Goal: Task Accomplishment & Management: Use online tool/utility

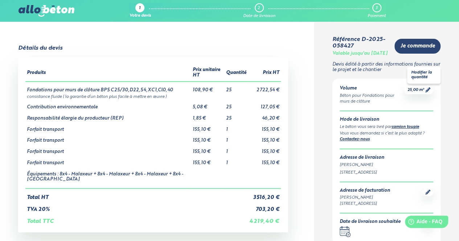
click at [427, 93] on icon at bounding box center [428, 89] width 5 height 5
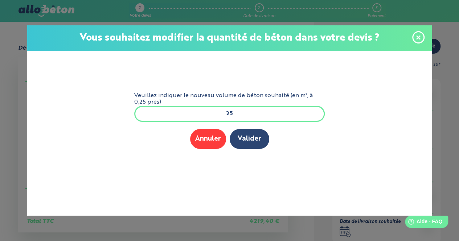
click at [231, 112] on input "25" at bounding box center [229, 114] width 191 height 16
type input "2"
type input "11"
click at [230, 129] on button "Valider" at bounding box center [250, 139] width 40 height 20
